Goal: Find specific page/section: Find specific page/section

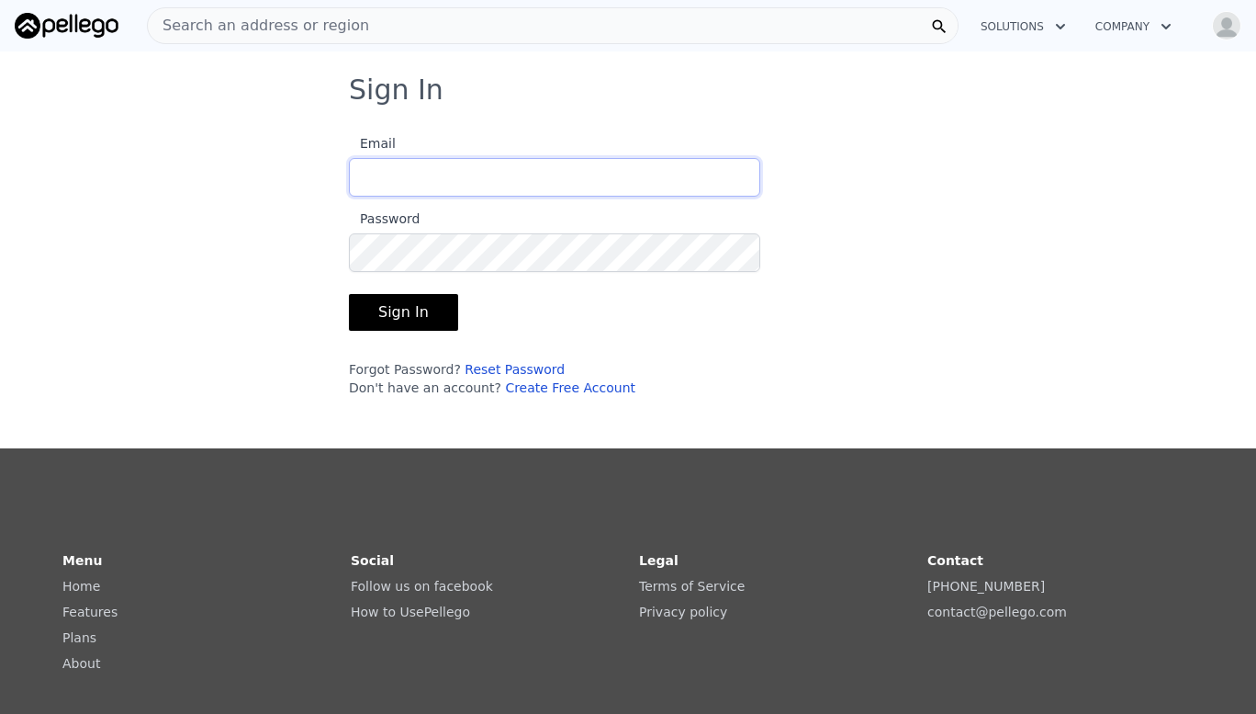
type input "[EMAIL_ADDRESS][DOMAIN_NAME]"
click at [400, 311] on button "Sign In" at bounding box center [403, 312] width 109 height 37
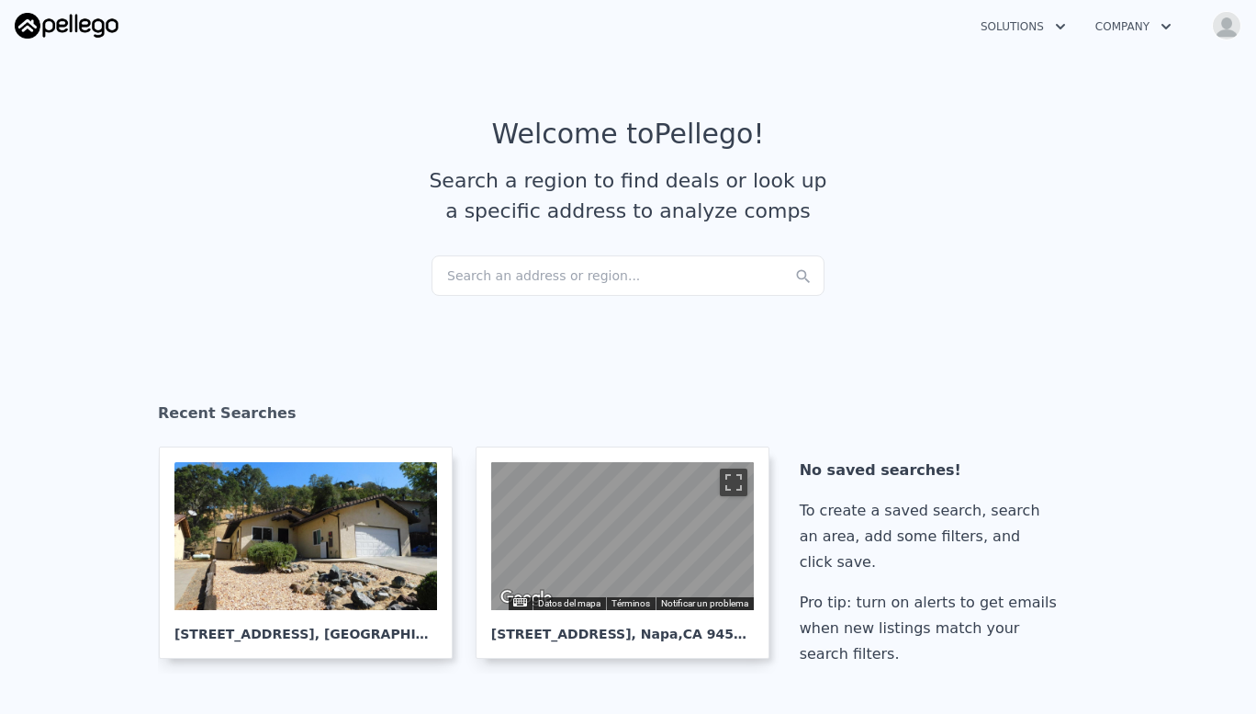
click at [537, 271] on div "Search an address or region..." at bounding box center [628, 275] width 393 height 40
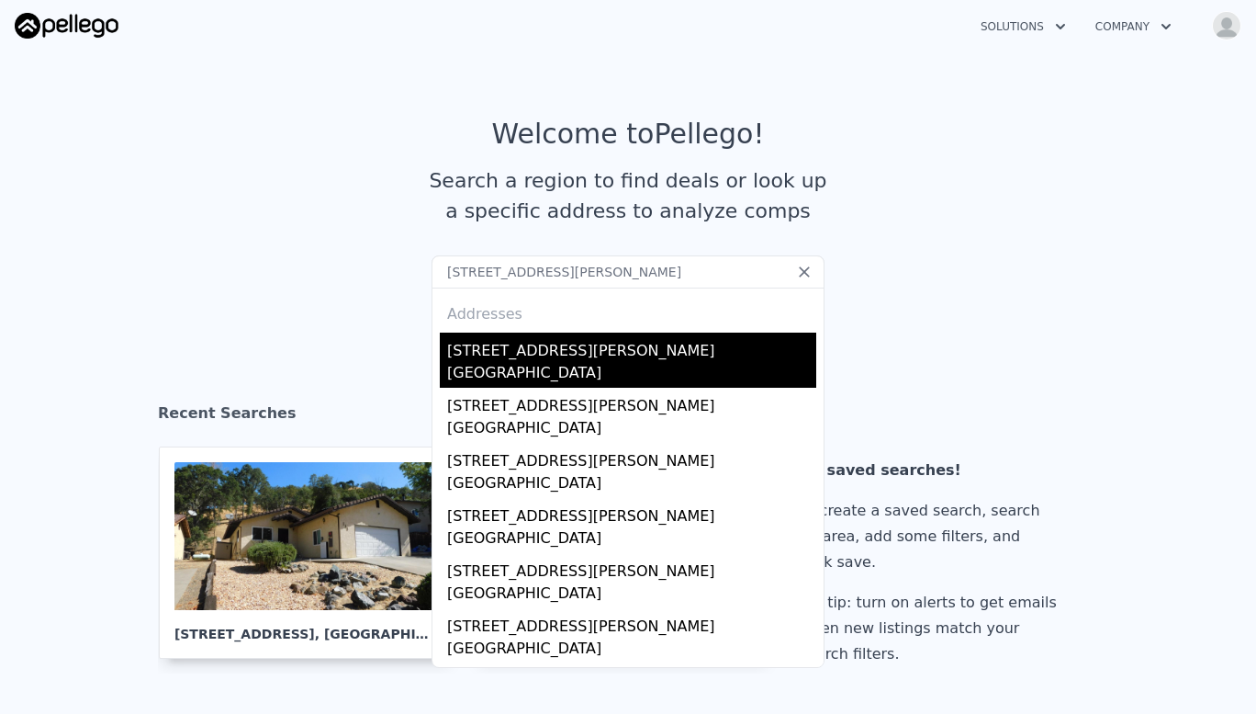
type input "[STREET_ADDRESS][PERSON_NAME]"
click at [517, 355] on div "[STREET_ADDRESS][PERSON_NAME]" at bounding box center [631, 346] width 369 height 29
